Goal: Find specific page/section: Find specific page/section

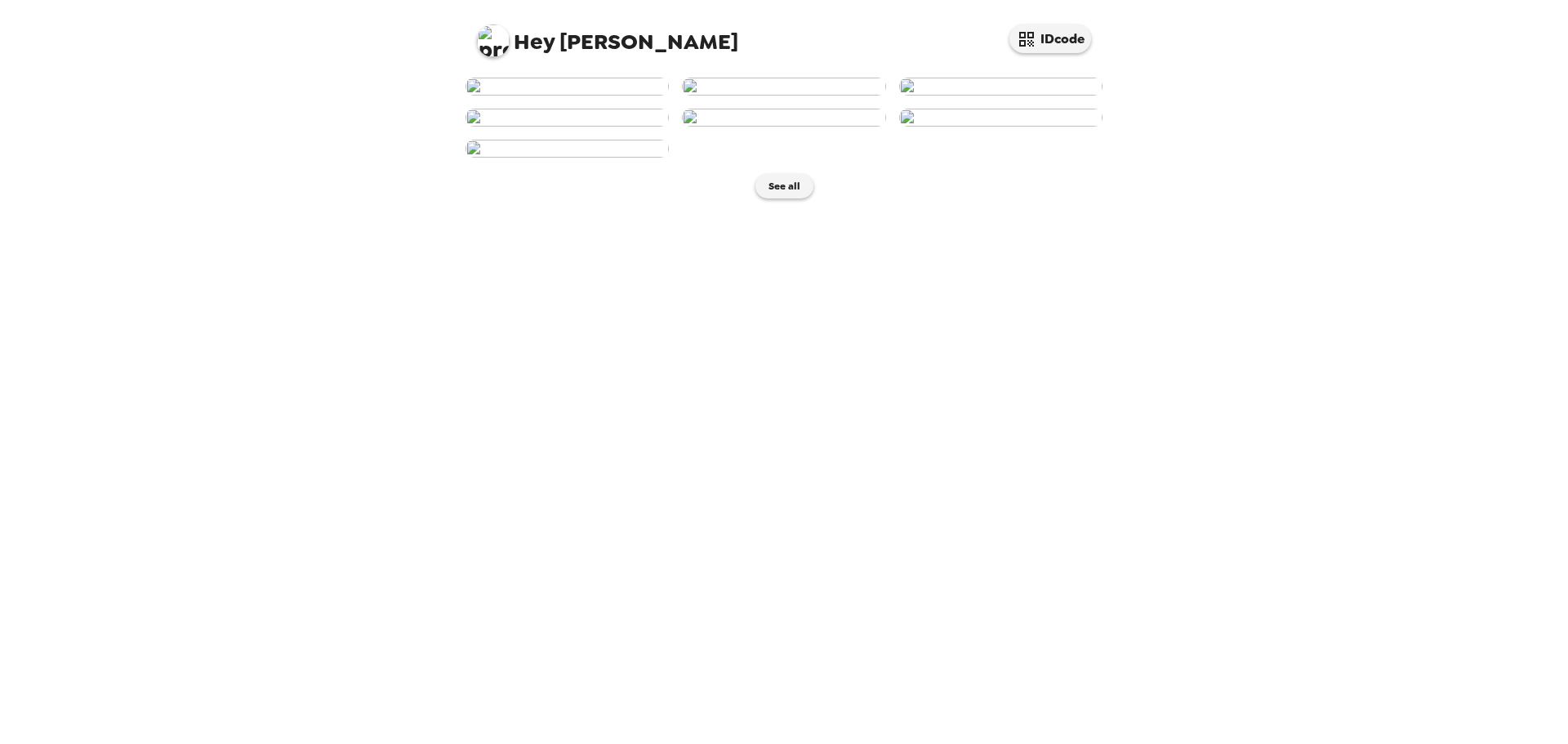
click at [1019, 96] on img at bounding box center [1000, 86] width 203 height 18
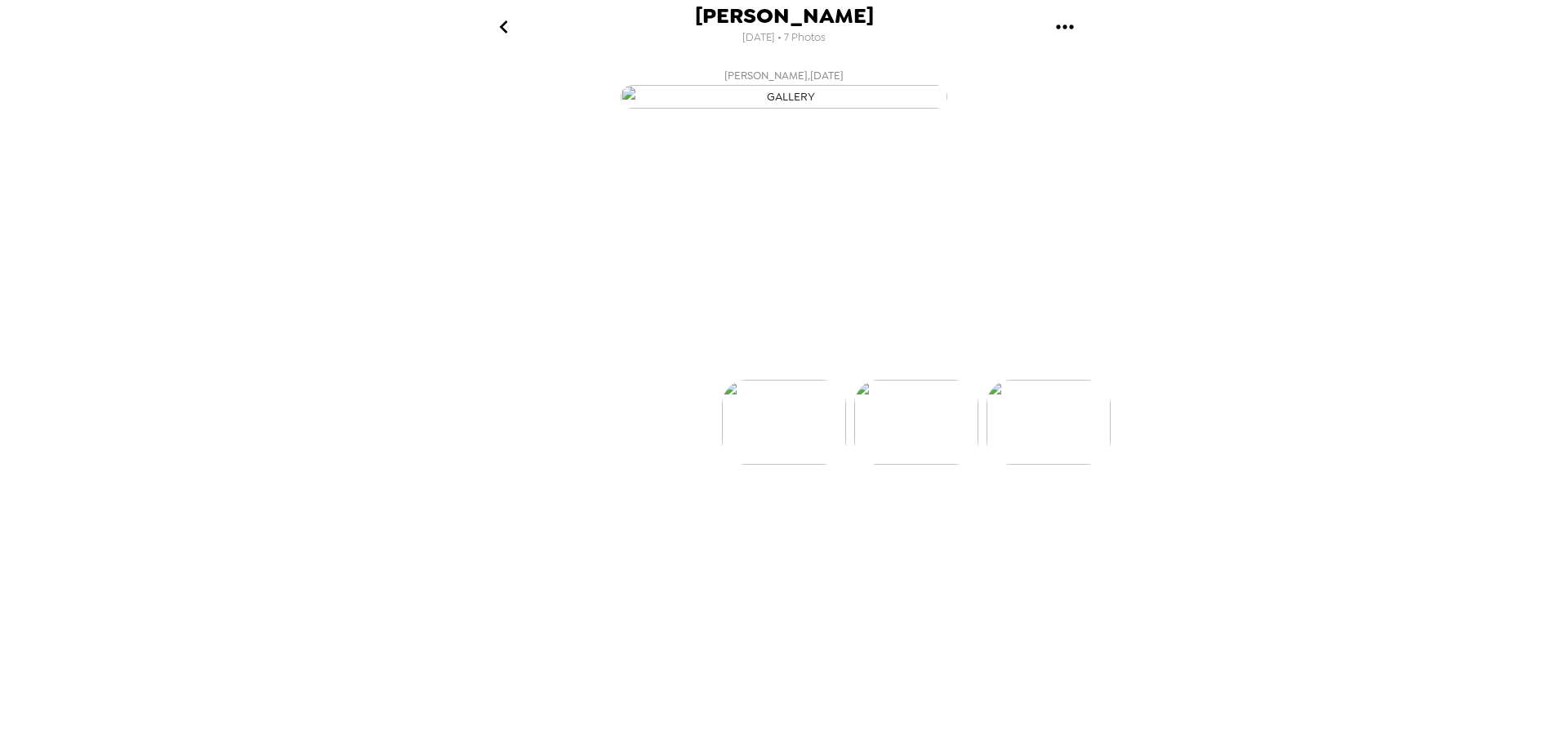
scroll to position [0, 263]
click at [673, 513] on img at bounding box center [653, 471] width 124 height 85
click at [508, 24] on icon "go back" at bounding box center [503, 27] width 26 height 26
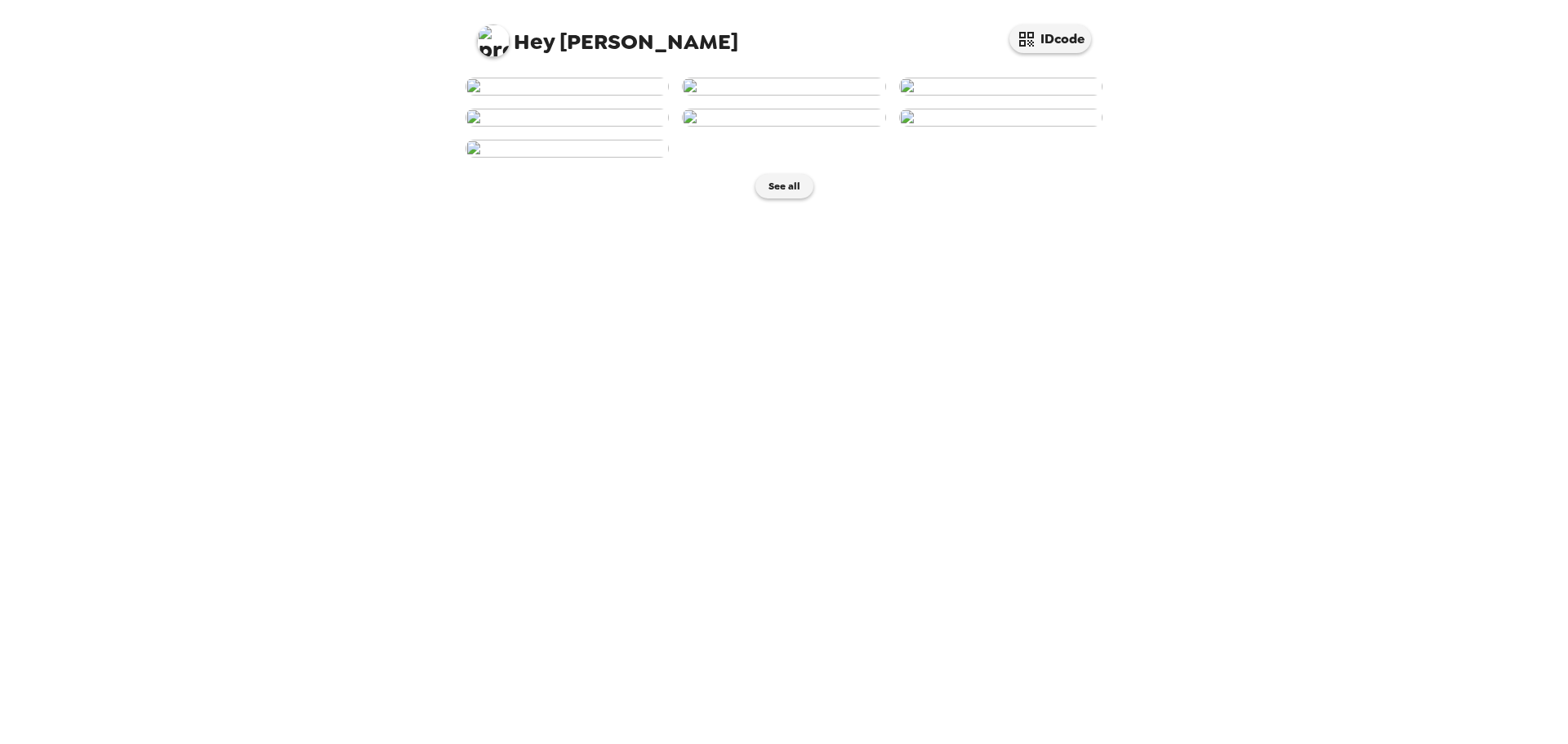
click at [988, 96] on img at bounding box center [1000, 86] width 203 height 18
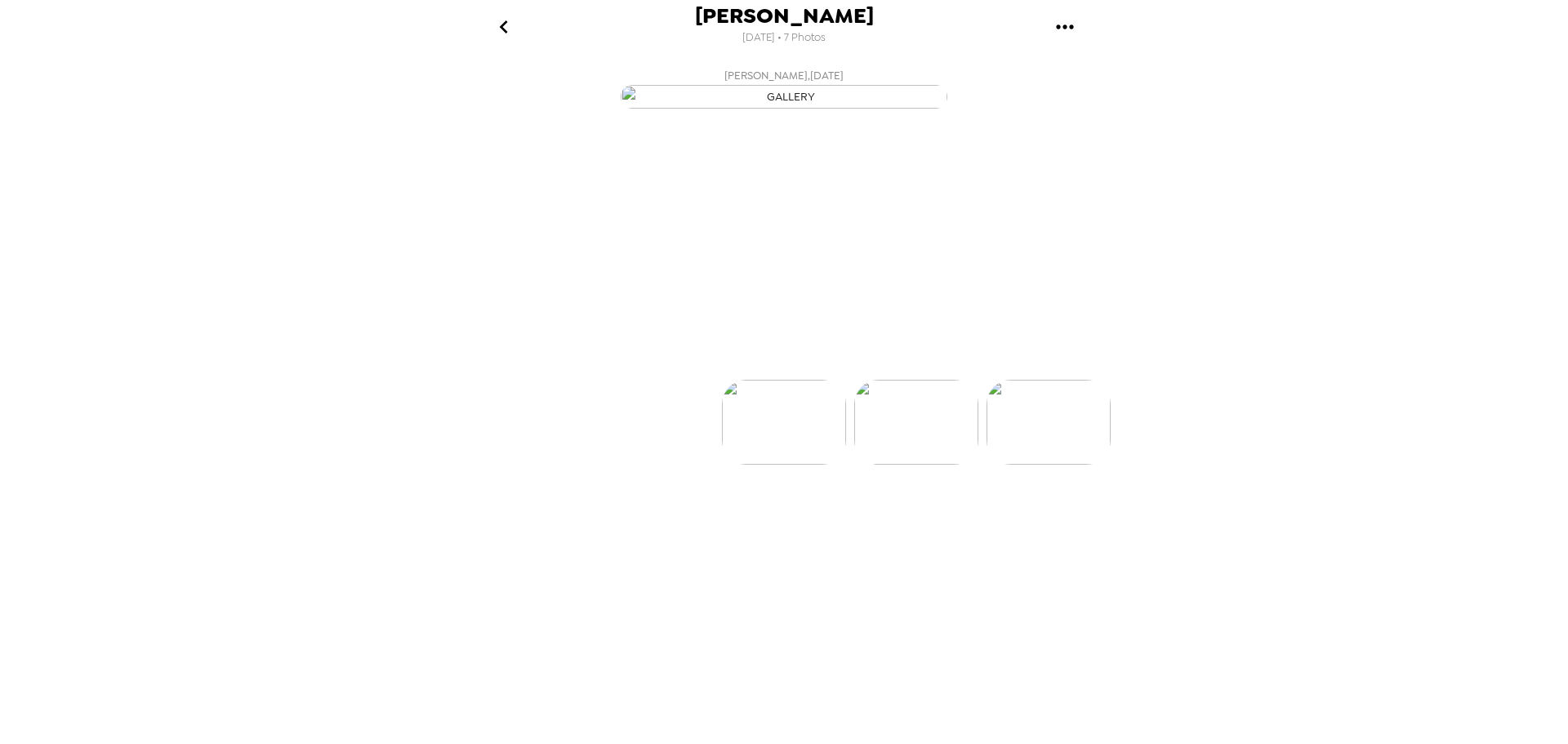
scroll to position [0, 263]
click at [778, 375] on button "Backdrops" at bounding box center [748, 350] width 143 height 49
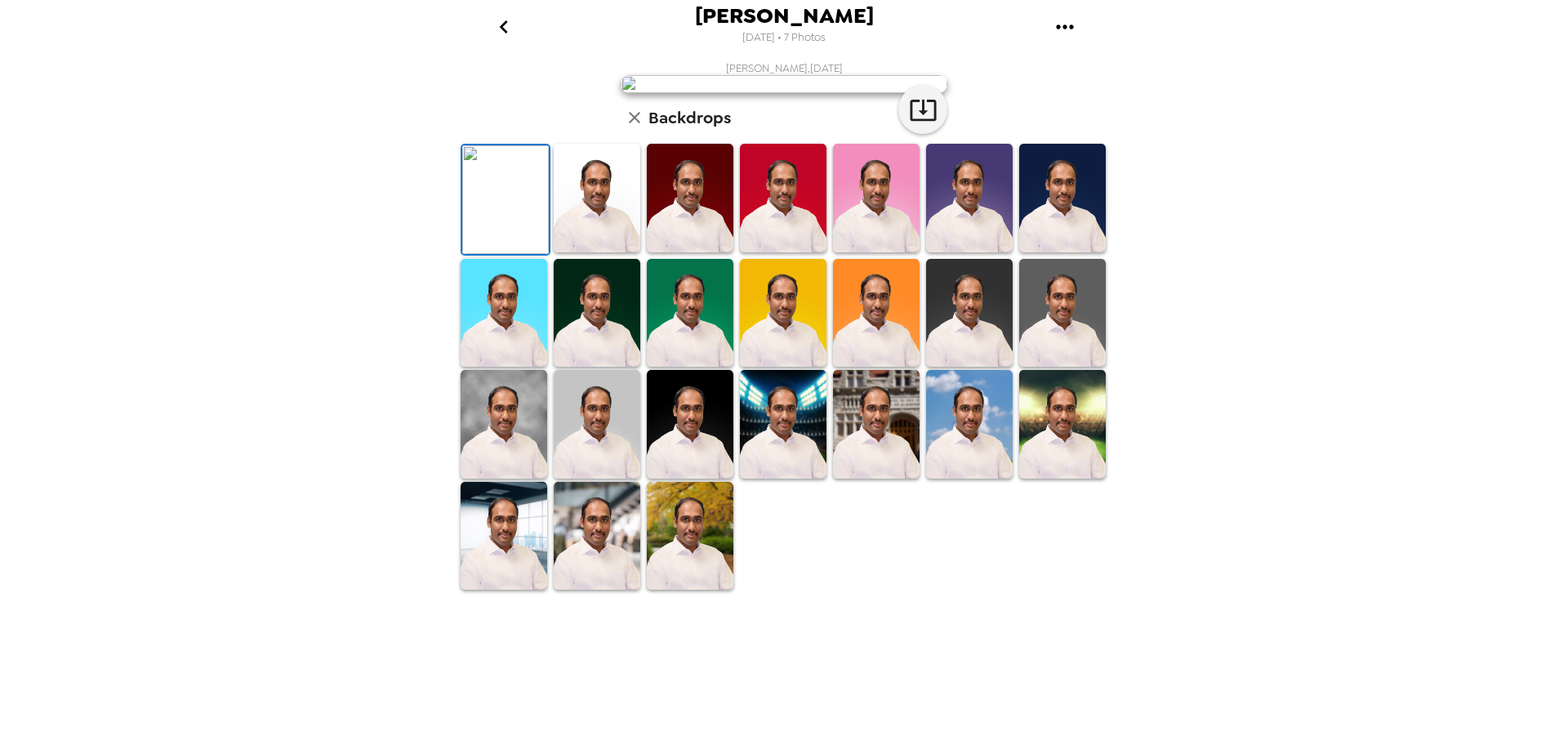
scroll to position [163, 0]
click at [1072, 367] on img at bounding box center [1062, 313] width 86 height 108
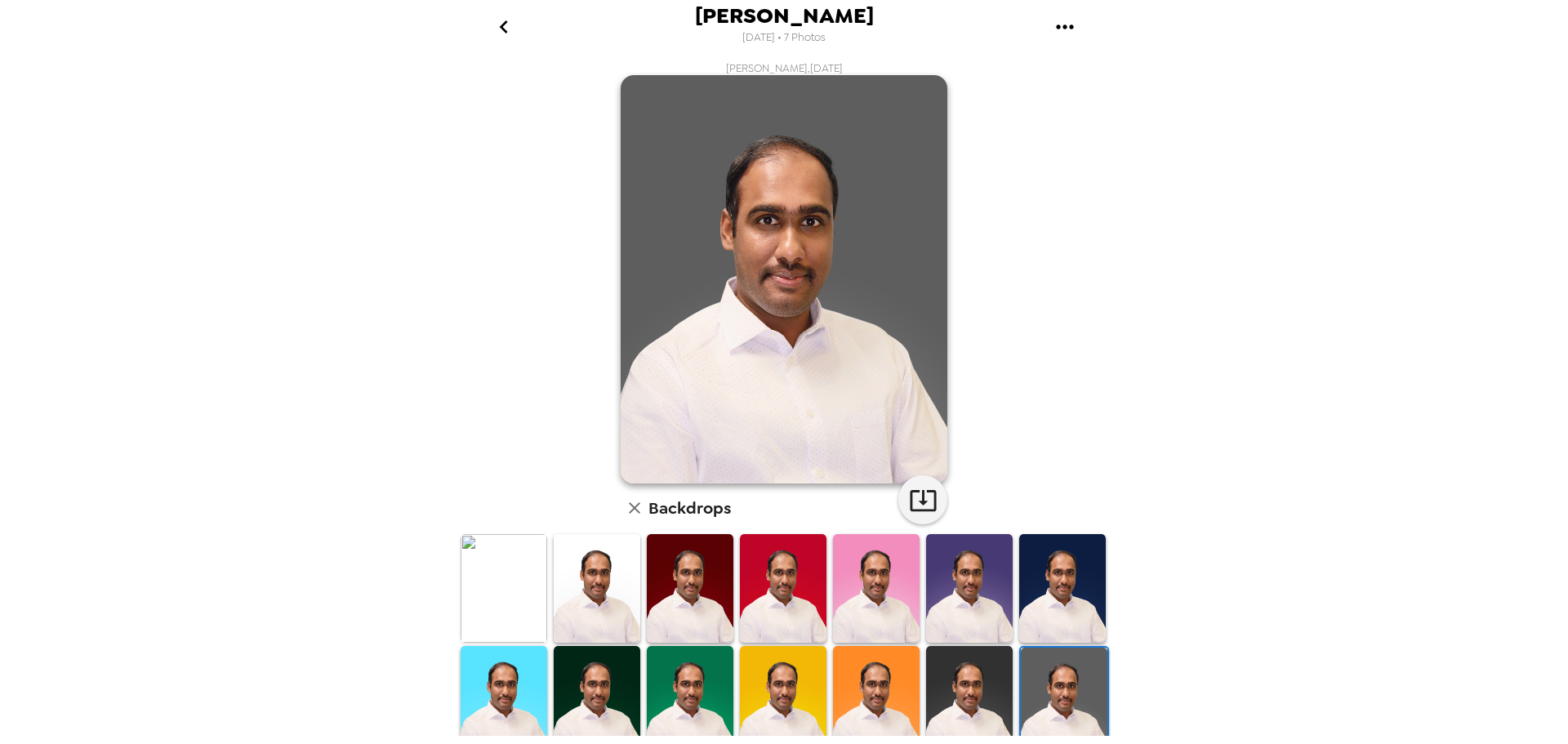
scroll to position [82, 0]
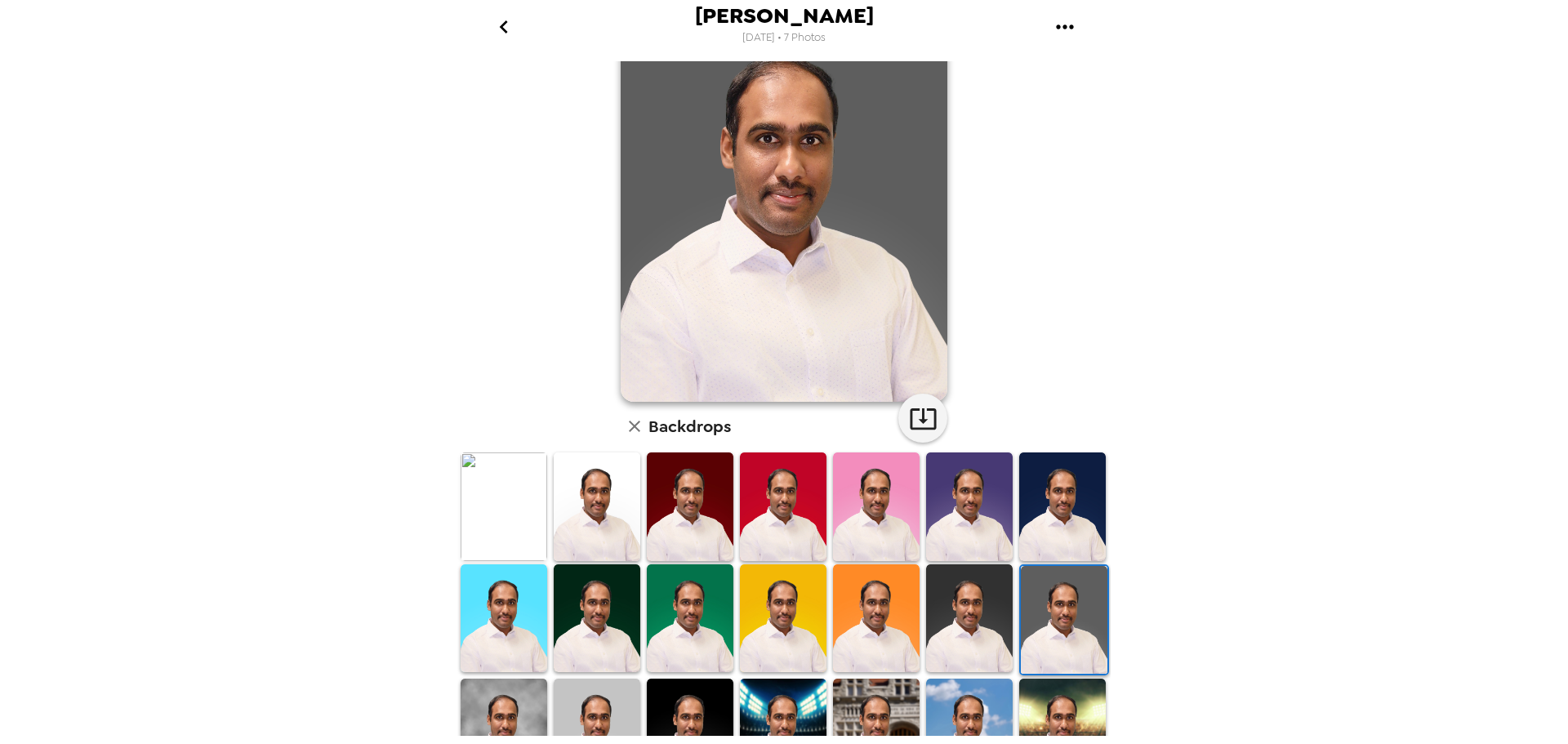
click at [597, 705] on img at bounding box center [597, 733] width 86 height 108
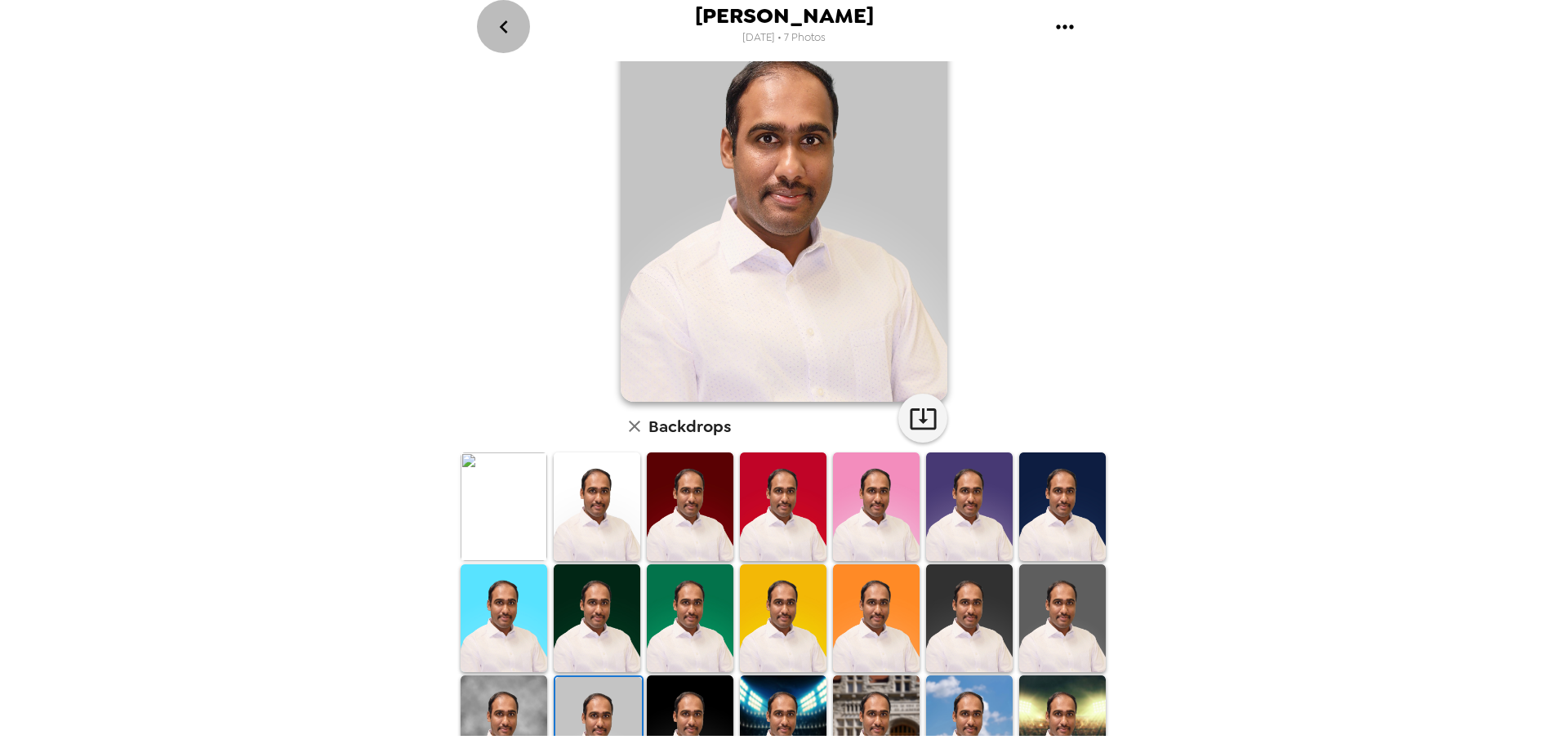
click at [509, 25] on icon "go back" at bounding box center [503, 27] width 26 height 26
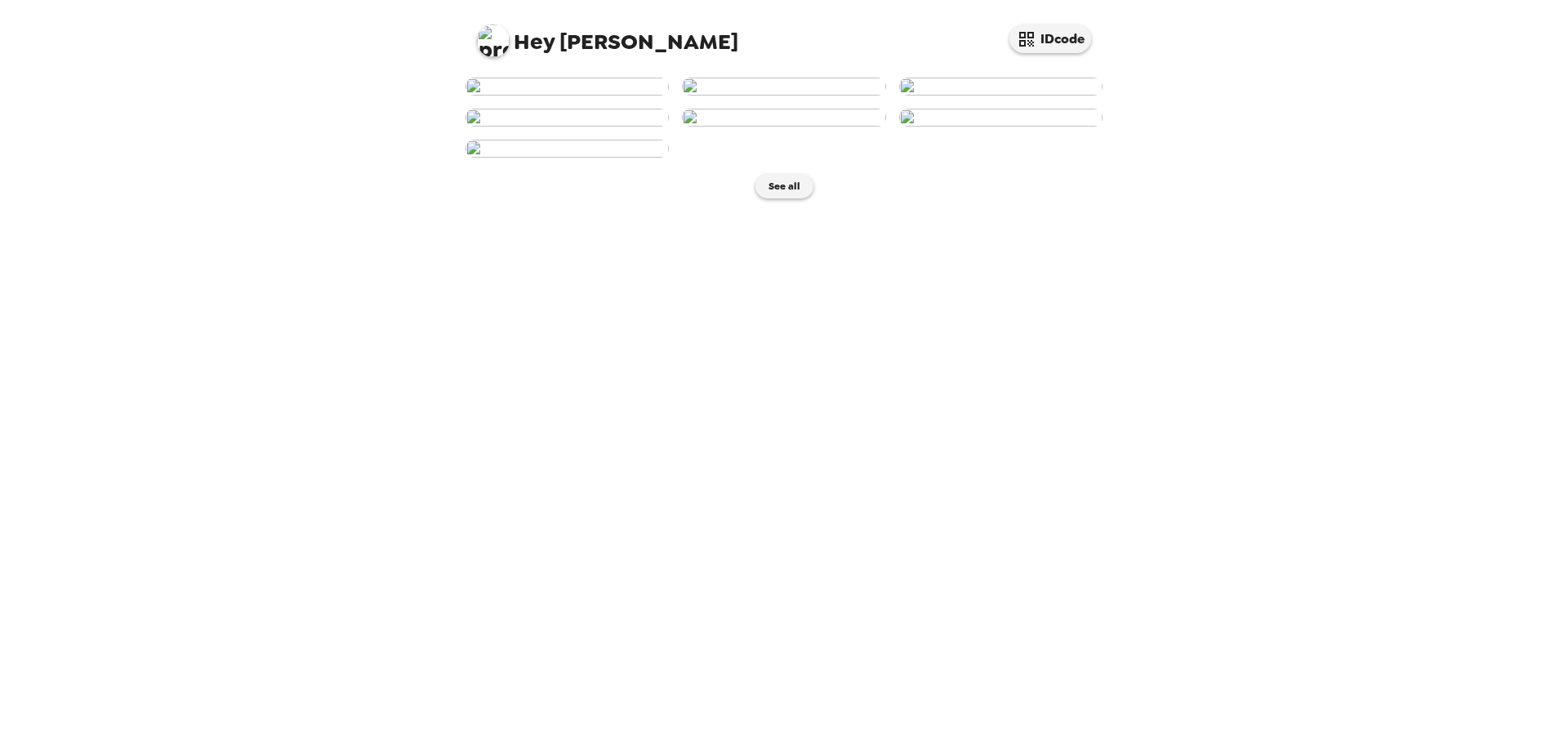
click at [977, 96] on img at bounding box center [1000, 86] width 203 height 18
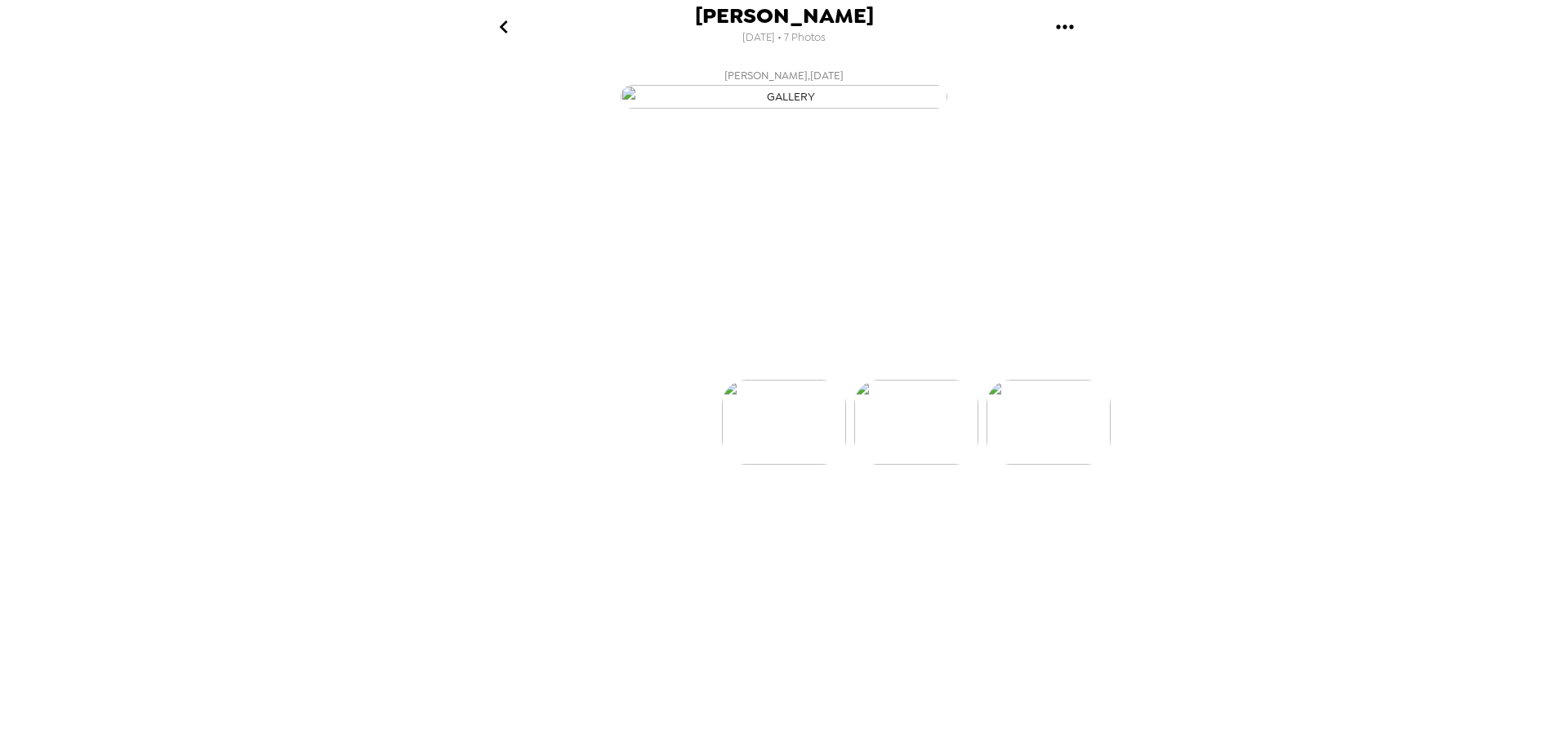
scroll to position [0, 263]
click at [736, 360] on p "Backdrops" at bounding box center [764, 350] width 74 height 19
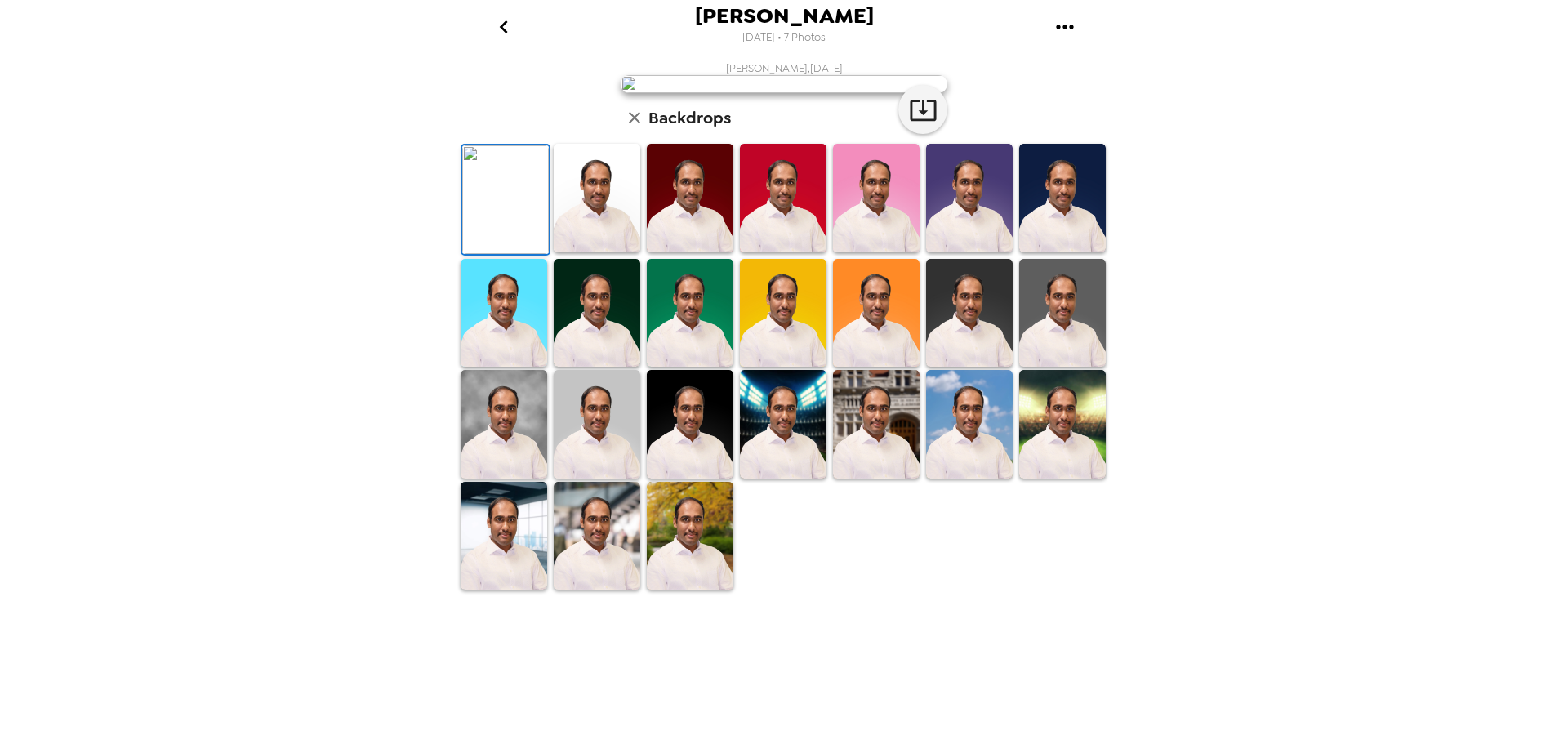
scroll to position [238, 0]
click at [598, 367] on img at bounding box center [597, 313] width 86 height 108
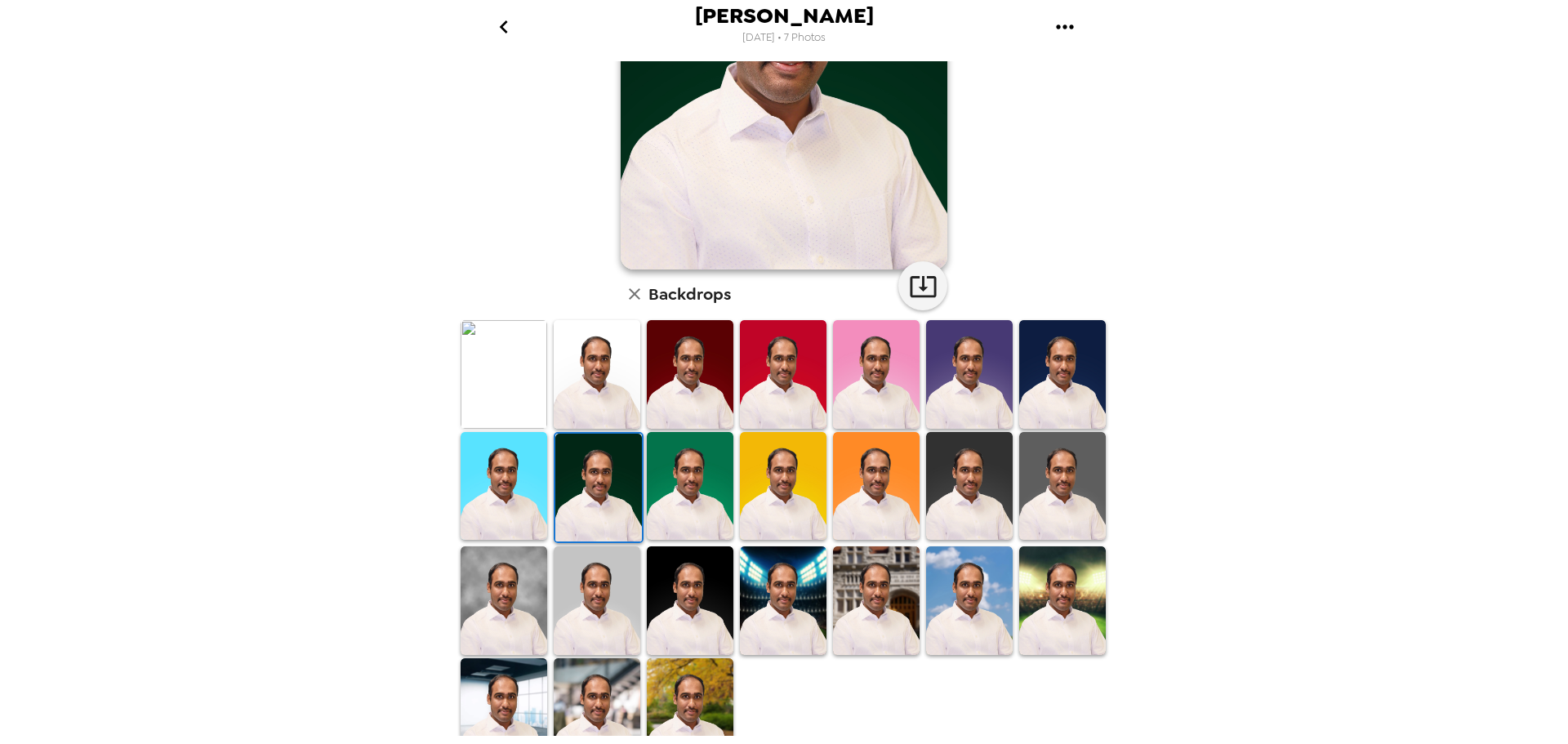
scroll to position [237, 0]
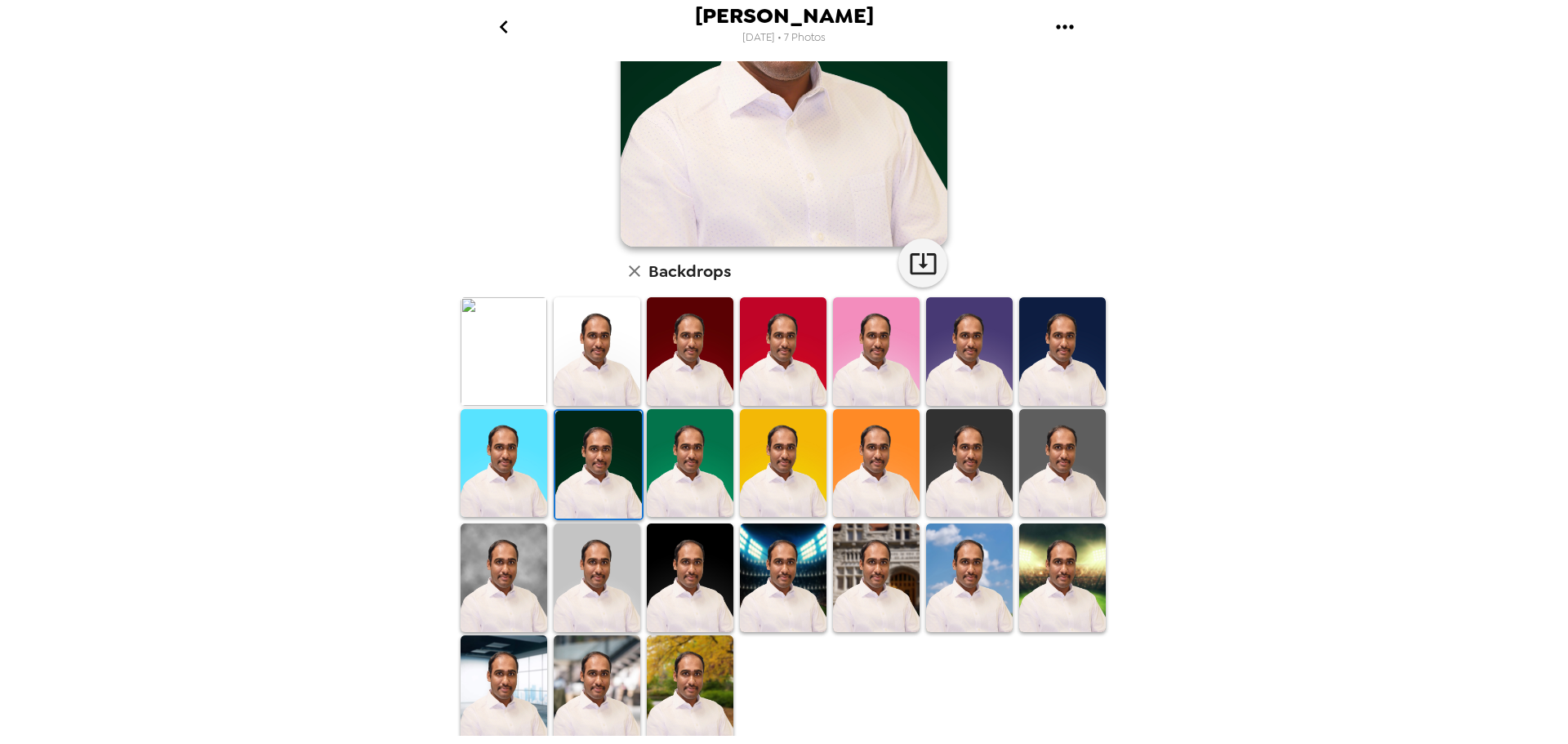
click at [580, 605] on img at bounding box center [597, 578] width 86 height 108
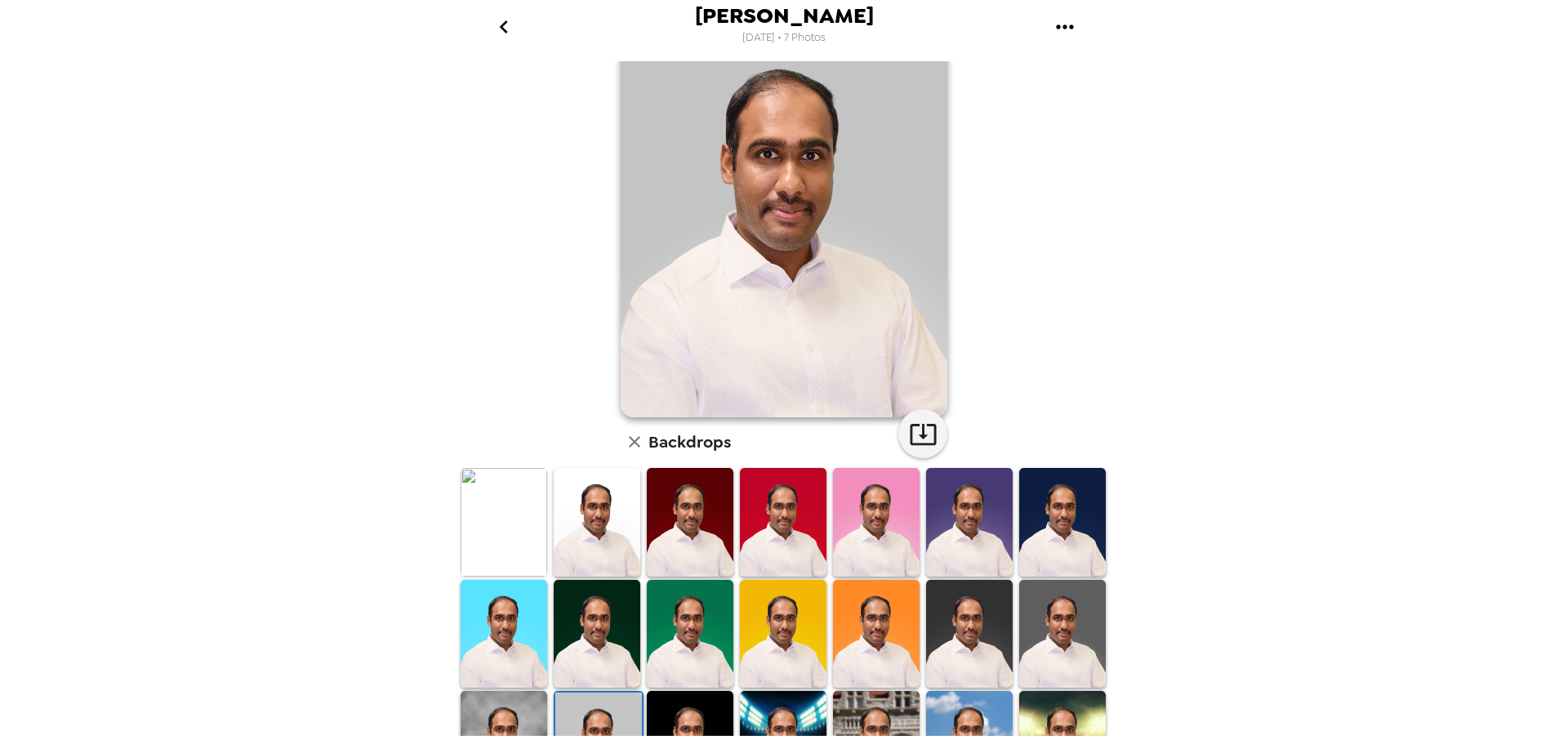
scroll to position [0, 0]
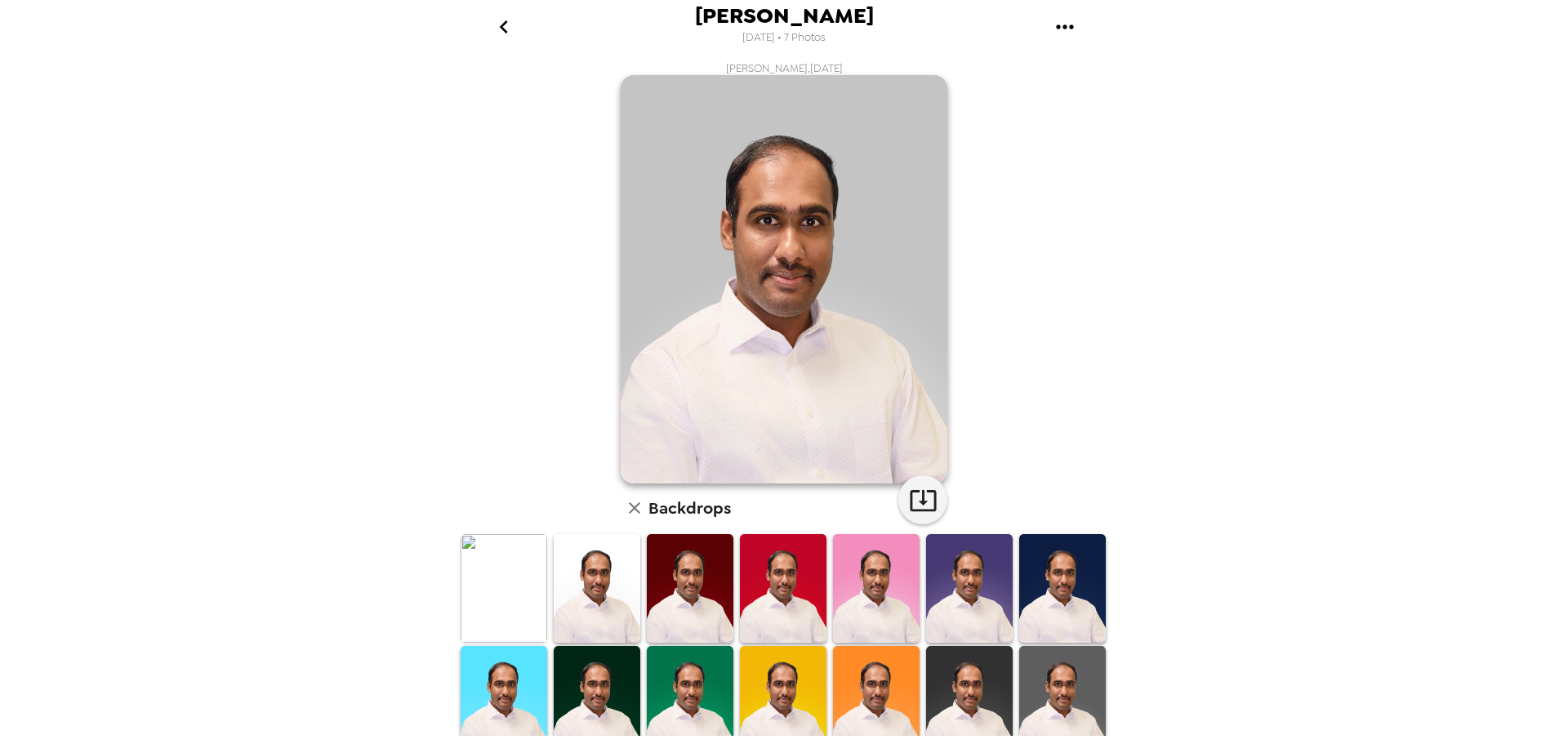
click at [497, 26] on icon "go back" at bounding box center [503, 27] width 26 height 26
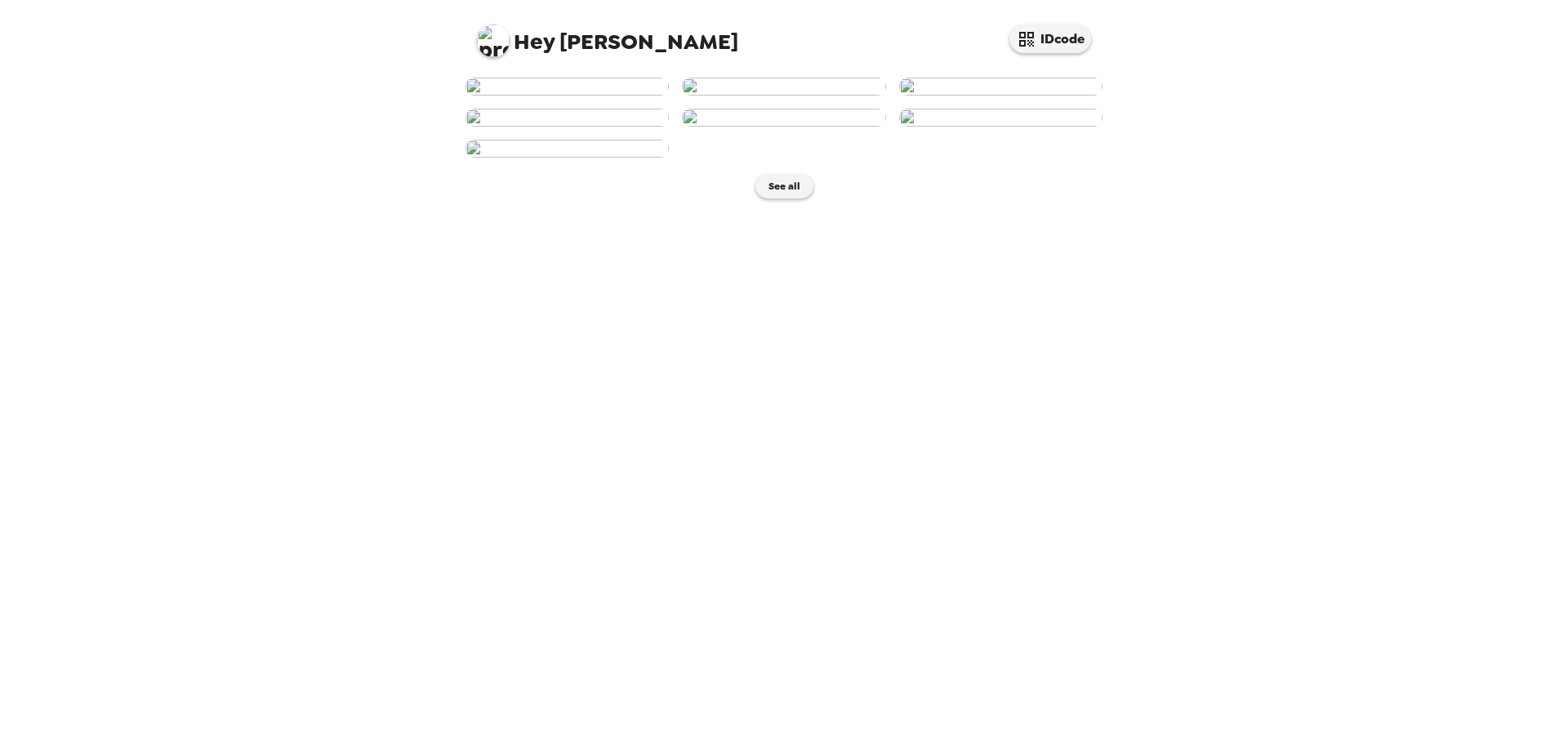
scroll to position [174, 0]
